Goal: Information Seeking & Learning: Learn about a topic

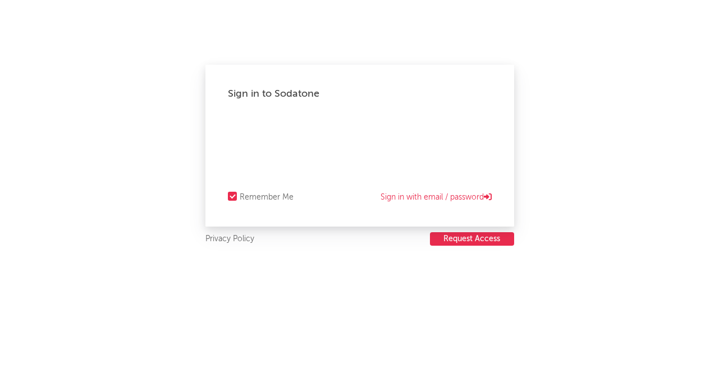
select select "recorded_music"
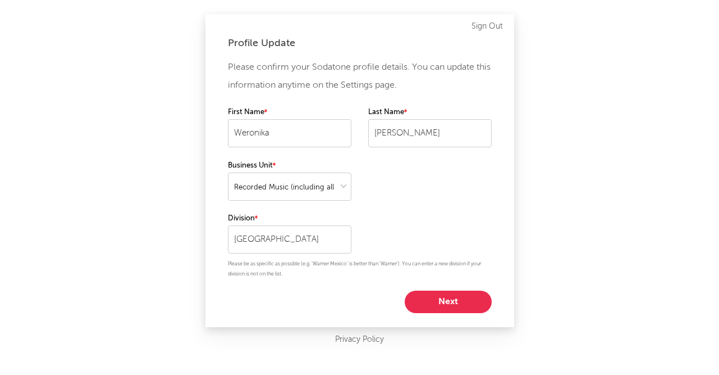
click at [467, 305] on button "Next" at bounding box center [448, 301] width 87 height 22
select select "marketing"
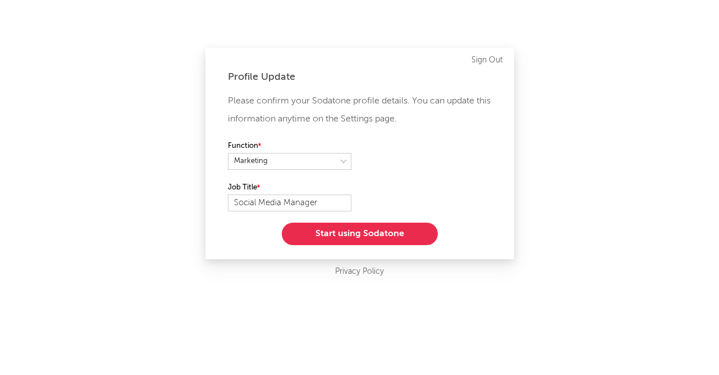
click at [398, 240] on button "Start using Sodatone" at bounding box center [360, 233] width 156 height 22
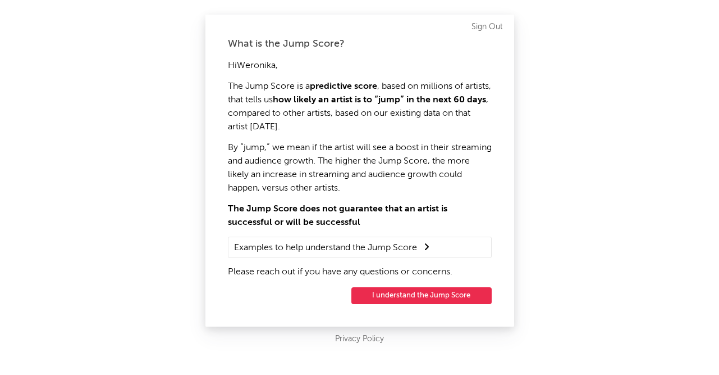
click at [430, 294] on button "I understand the Jump Score" at bounding box center [422, 295] width 140 height 17
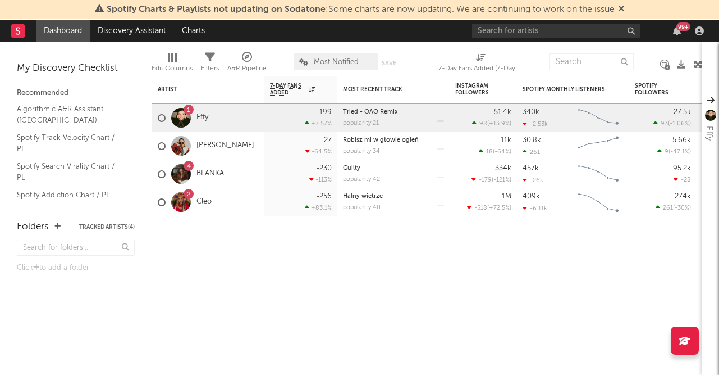
click at [564, 20] on div "99 +" at bounding box center [590, 31] width 236 height 22
click at [555, 29] on input "text" at bounding box center [556, 31] width 168 height 14
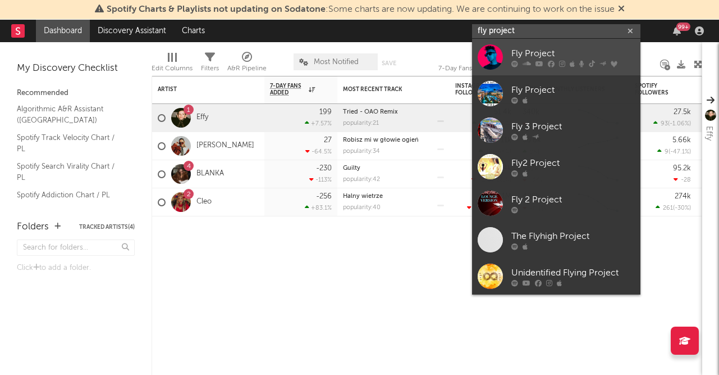
type input "fly project"
click at [552, 47] on div "Fly Project" at bounding box center [574, 53] width 124 height 13
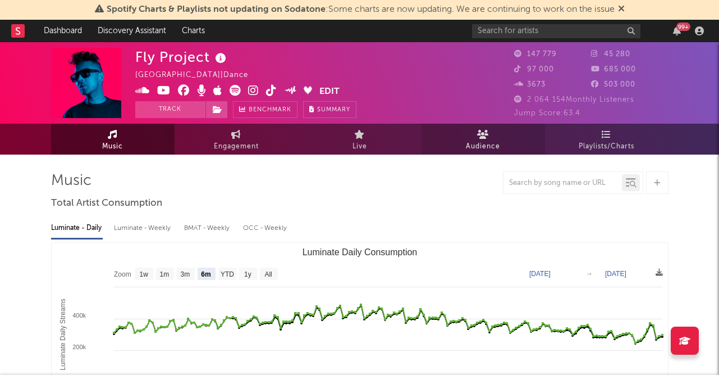
click at [489, 131] on link "Audience" at bounding box center [484, 139] width 124 height 31
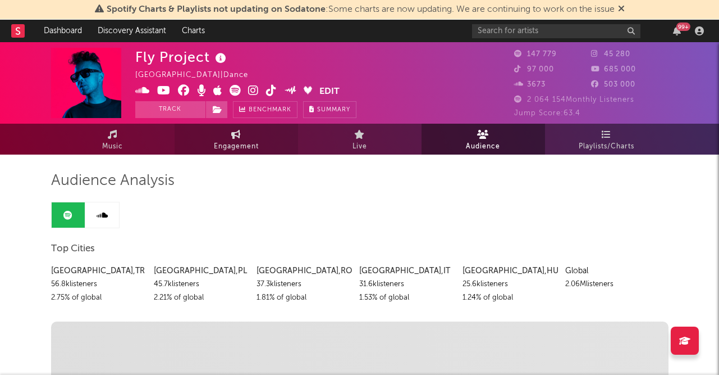
click at [227, 142] on span "Engagement" at bounding box center [236, 146] width 45 height 13
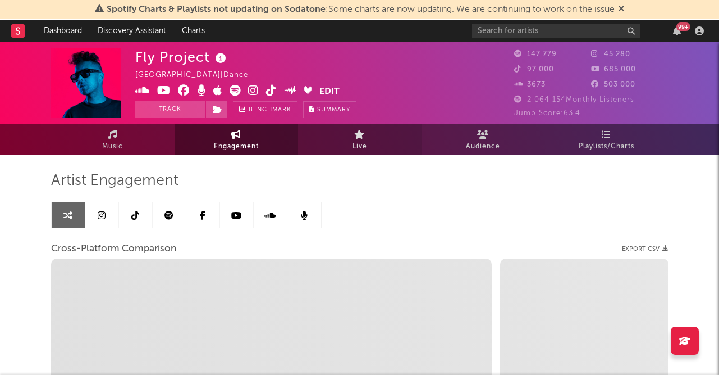
select select "1w"
click at [106, 220] on link at bounding box center [102, 214] width 34 height 25
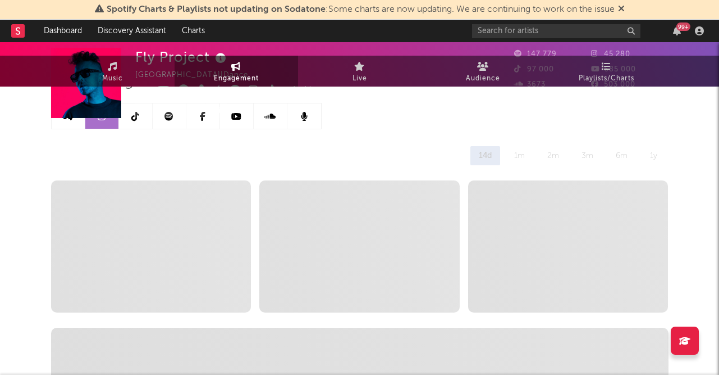
scroll to position [107, 0]
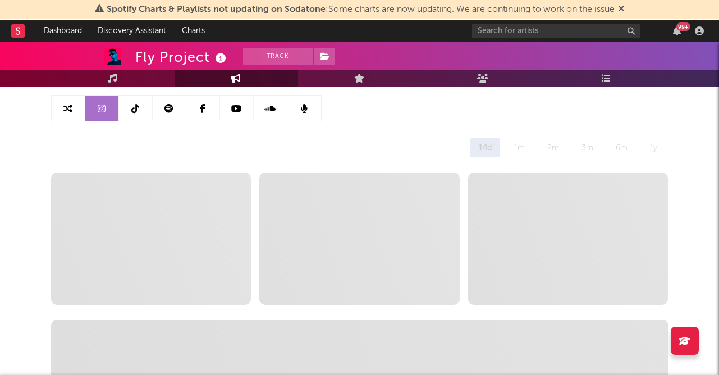
click at [624, 8] on icon at bounding box center [621, 8] width 7 height 9
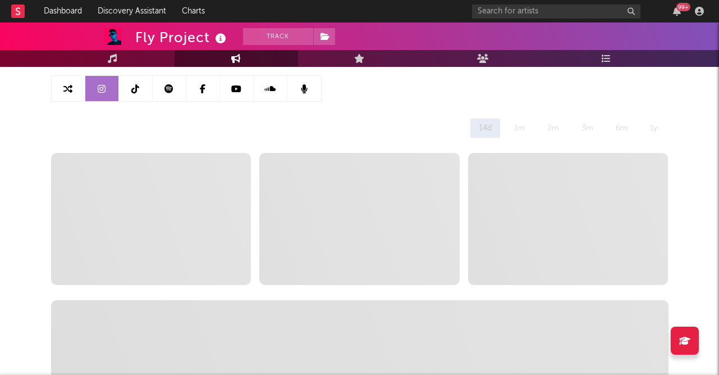
click at [520, 127] on div "1m" at bounding box center [520, 127] width 28 height 19
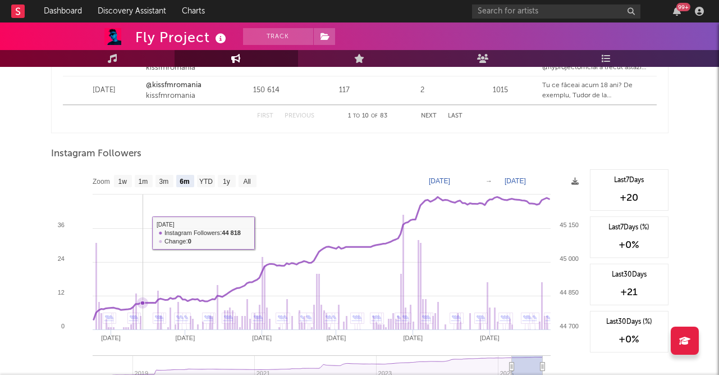
scroll to position [1661, 0]
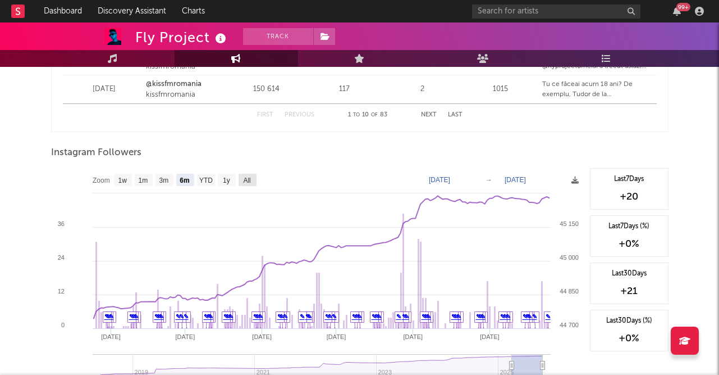
click at [247, 179] on text "All" at bounding box center [246, 180] width 7 height 8
select select "All"
type input "[DATE]"
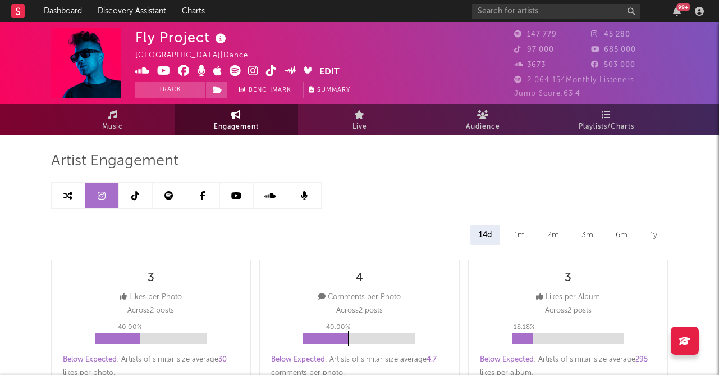
scroll to position [0, 0]
